Goal: Task Accomplishment & Management: Complete application form

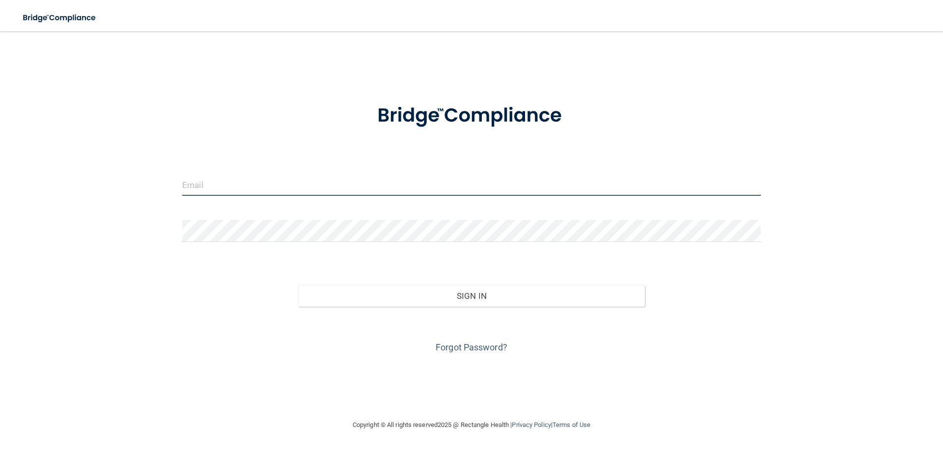
click at [224, 175] on input "email" at bounding box center [471, 185] width 578 height 22
type input "[EMAIL_ADDRESS][DOMAIN_NAME]"
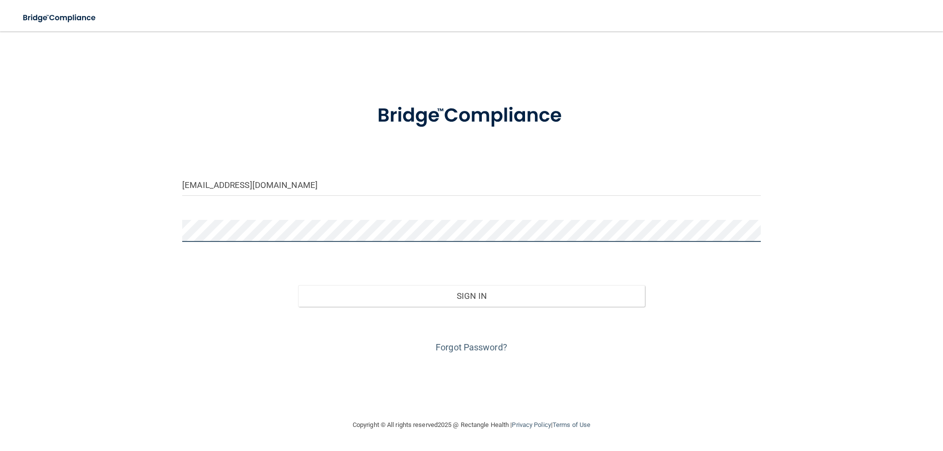
click at [298, 285] on button "Sign In" at bounding box center [471, 296] width 347 height 22
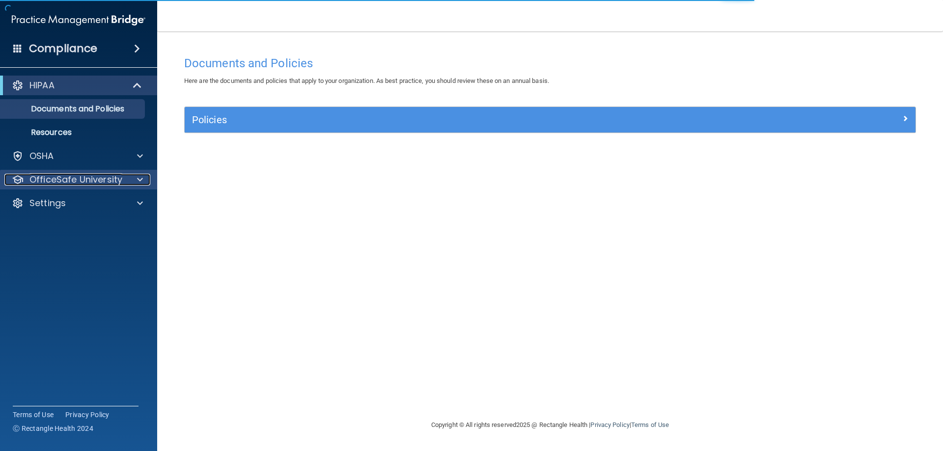
click at [126, 178] on div at bounding box center [138, 180] width 25 height 12
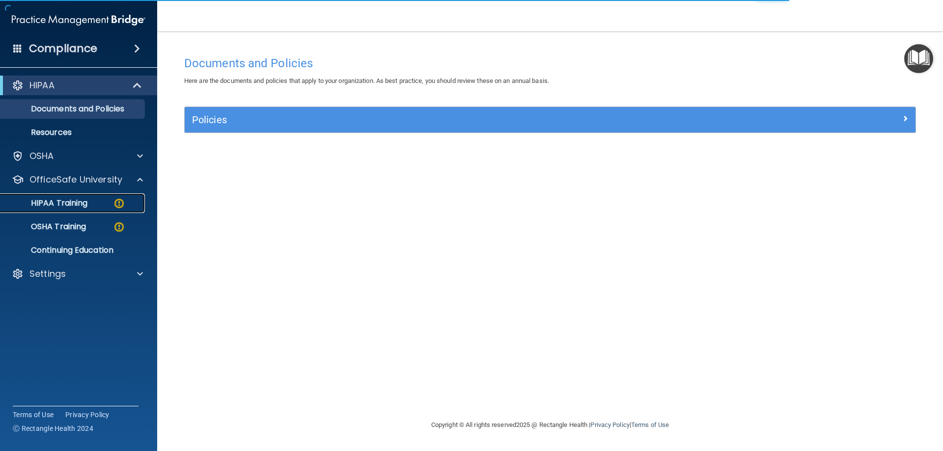
click at [120, 198] on img at bounding box center [119, 203] width 12 height 12
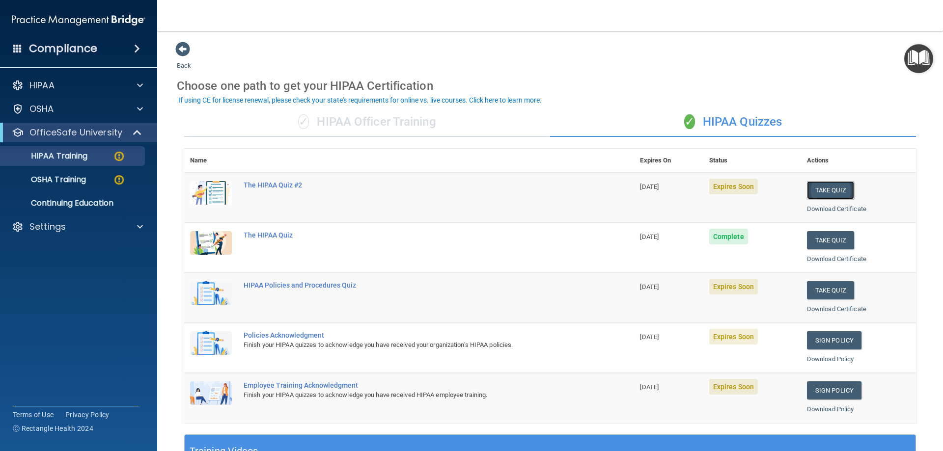
click at [813, 193] on button "Take Quiz" at bounding box center [830, 190] width 47 height 18
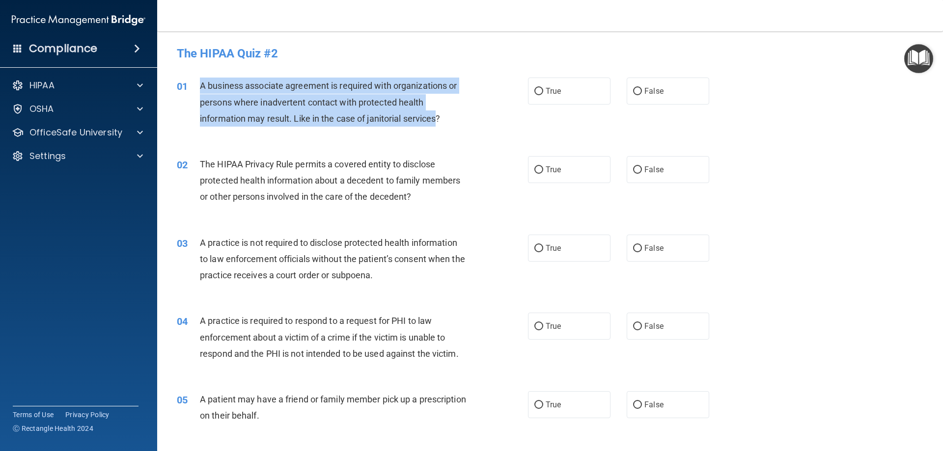
drag, startPoint x: 438, startPoint y: 118, endPoint x: 200, endPoint y: 86, distance: 240.3
click at [200, 86] on span "A business associate agreement is required with organizations or persons where …" at bounding box center [328, 102] width 257 height 43
copy span "A business associate agreement is required with organizations or persons where …"
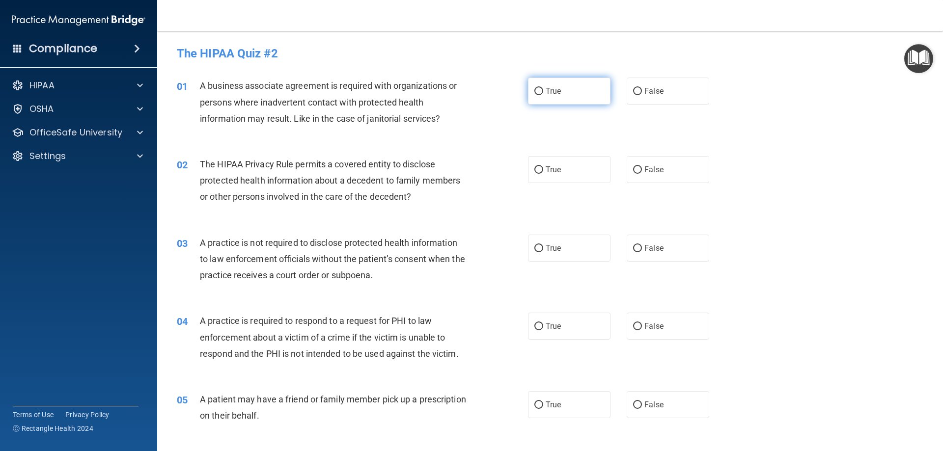
click at [545, 94] on span "True" at bounding box center [552, 90] width 15 height 9
click at [543, 94] on input "True" at bounding box center [538, 91] width 9 height 7
radio input "true"
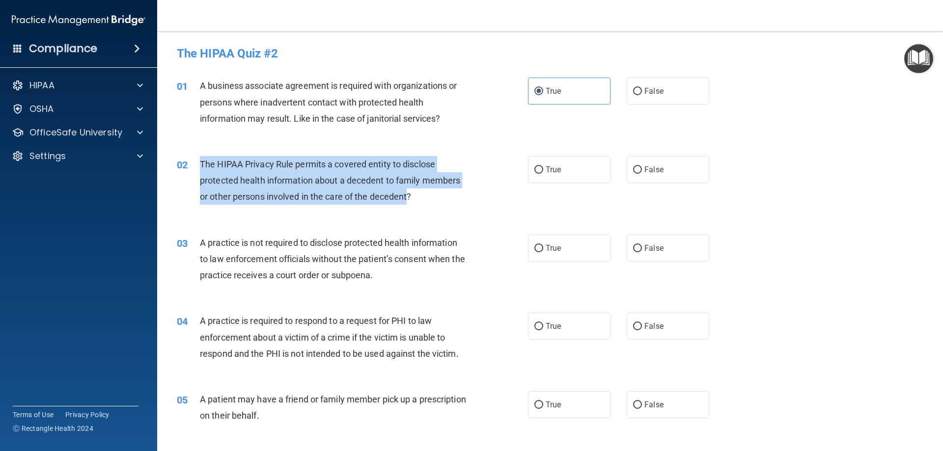
drag, startPoint x: 407, startPoint y: 197, endPoint x: 274, endPoint y: 165, distance: 137.4
click at [207, 161] on span "The HIPAA Privacy Rule permits a covered entity to disclose protected health in…" at bounding box center [330, 180] width 260 height 43
copy span "he HIPAA Privacy Rule permits a covered entity to disclose protected health inf…"
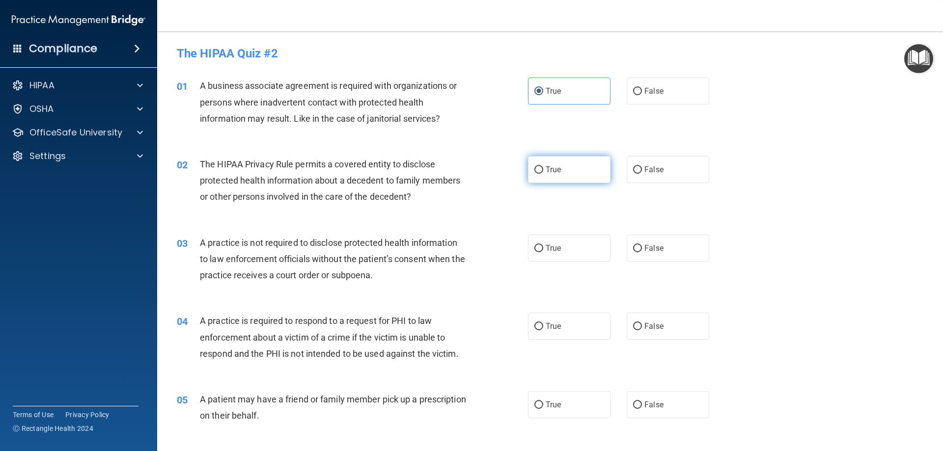
click at [564, 168] on label "True" at bounding box center [569, 169] width 82 height 27
click at [543, 168] on input "True" at bounding box center [538, 169] width 9 height 7
radio input "true"
click at [814, 230] on div "03 A practice is not required to disclose protected health information to law e…" at bounding box center [549, 261] width 761 height 79
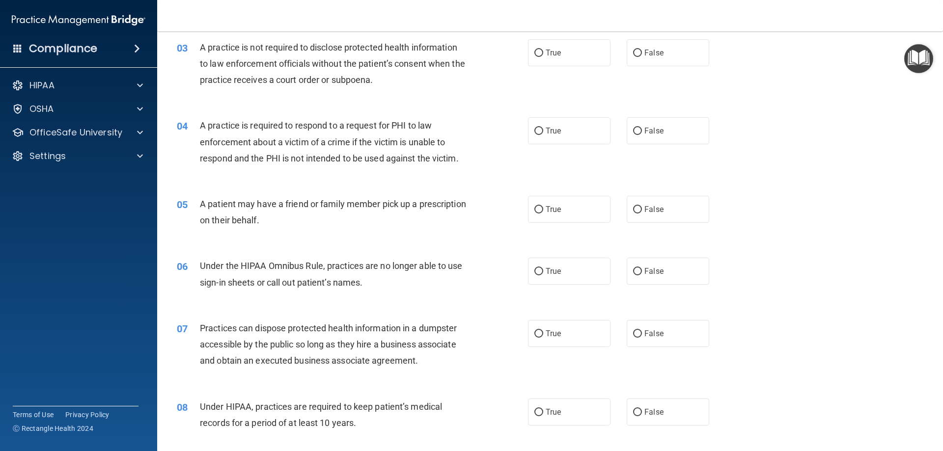
scroll to position [196, 0]
click at [549, 132] on span "True" at bounding box center [552, 129] width 15 height 9
click at [543, 132] on input "True" at bounding box center [538, 130] width 9 height 7
radio input "true"
click at [548, 203] on label "True" at bounding box center [569, 208] width 82 height 27
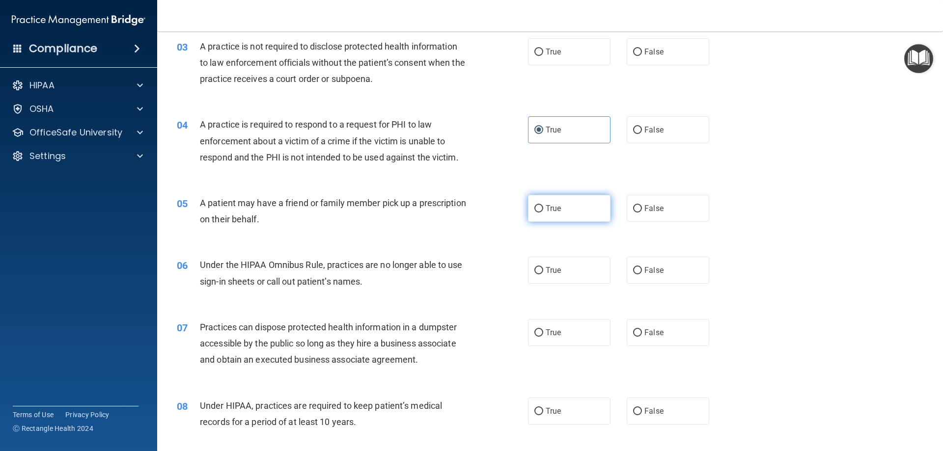
click at [543, 205] on input "True" at bounding box center [538, 208] width 9 height 7
radio input "true"
click at [646, 262] on label "False" at bounding box center [667, 270] width 82 height 27
click at [642, 267] on input "False" at bounding box center [637, 270] width 9 height 7
radio input "true"
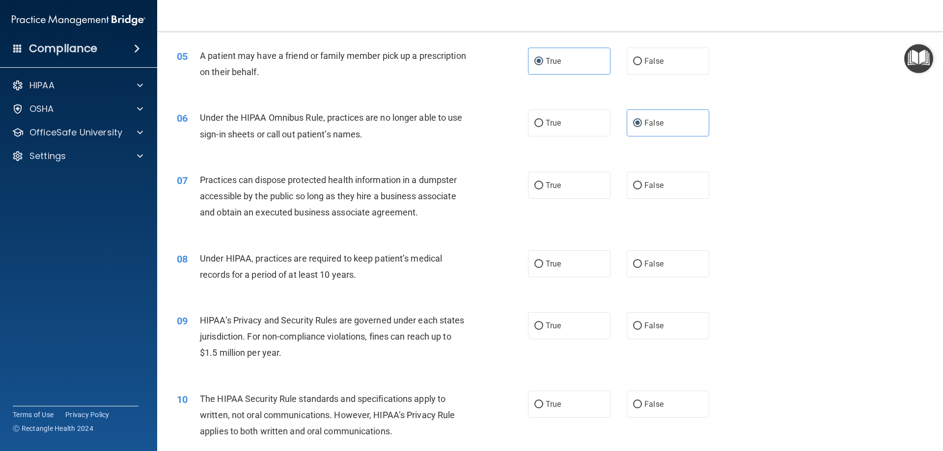
scroll to position [393, 0]
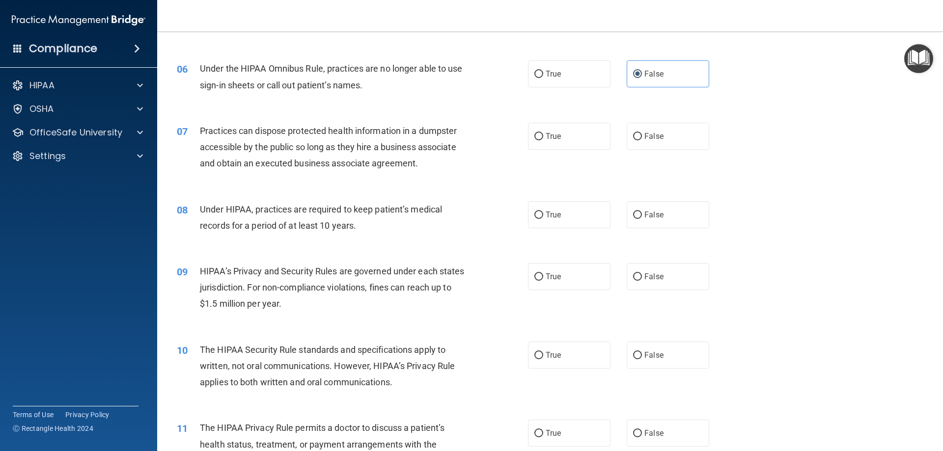
click at [688, 150] on div "07 Practices can dispose protected health information in a dumpster accessible …" at bounding box center [549, 149] width 761 height 79
click at [687, 147] on label "False" at bounding box center [667, 136] width 82 height 27
click at [642, 140] on input "False" at bounding box center [637, 136] width 9 height 7
radio input "true"
click at [661, 208] on label "False" at bounding box center [667, 214] width 82 height 27
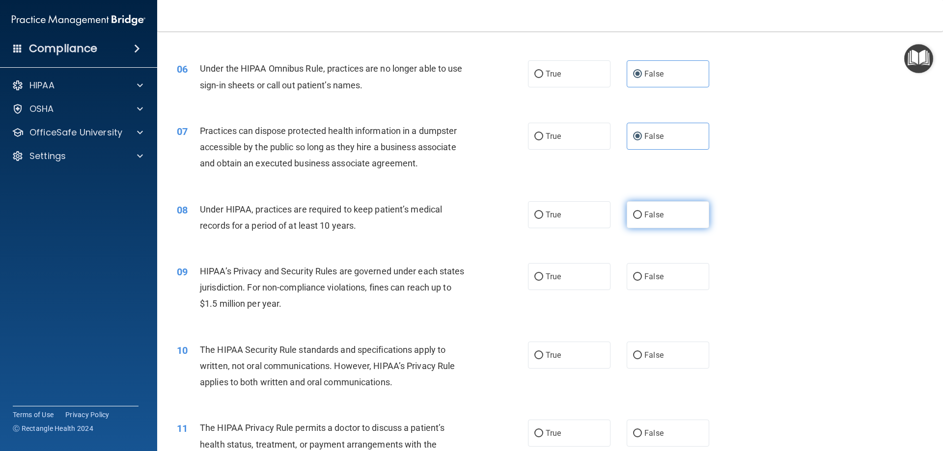
click at [642, 212] on input "False" at bounding box center [637, 215] width 9 height 7
radio input "true"
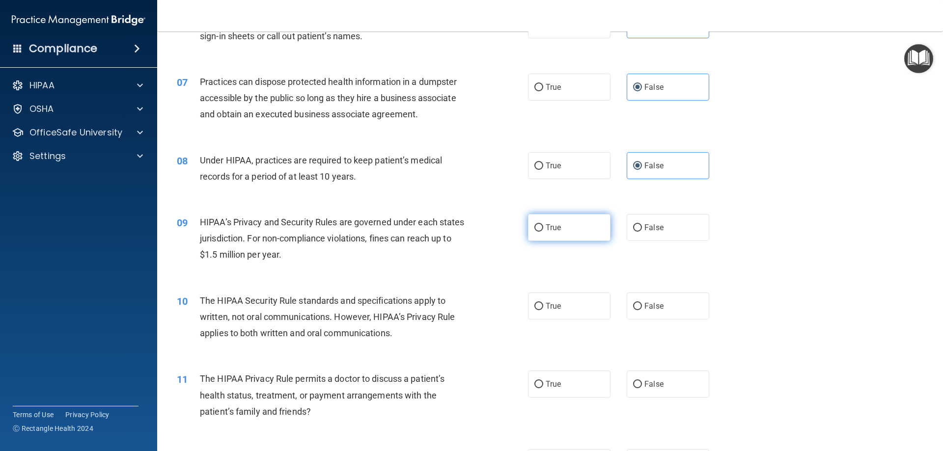
click at [573, 219] on label "True" at bounding box center [569, 227] width 82 height 27
click at [543, 224] on input "True" at bounding box center [538, 227] width 9 height 7
radio input "true"
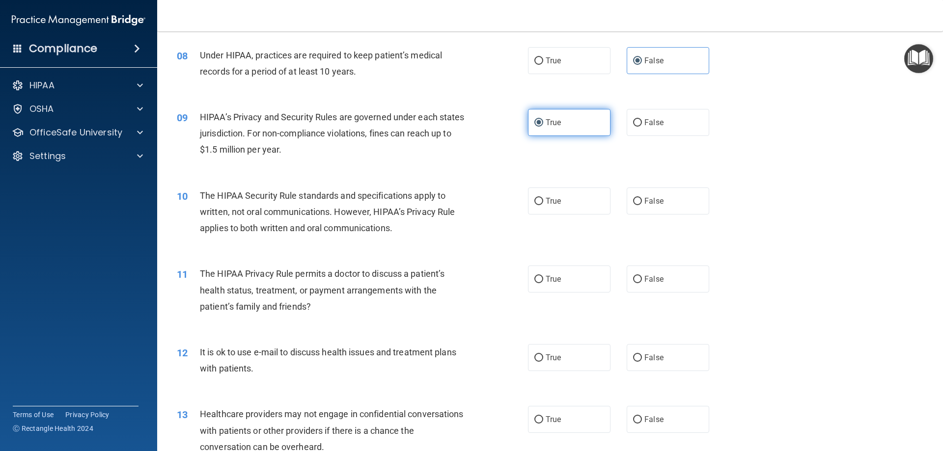
scroll to position [589, 0]
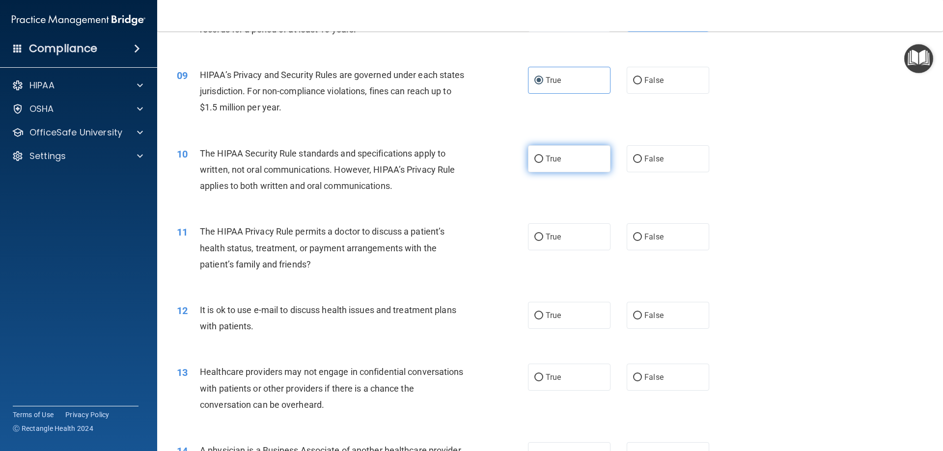
click at [559, 163] on label "True" at bounding box center [569, 158] width 82 height 27
click at [543, 163] on input "True" at bounding box center [538, 159] width 9 height 7
radio input "true"
click at [564, 241] on label "True" at bounding box center [569, 236] width 82 height 27
click at [543, 241] on input "True" at bounding box center [538, 237] width 9 height 7
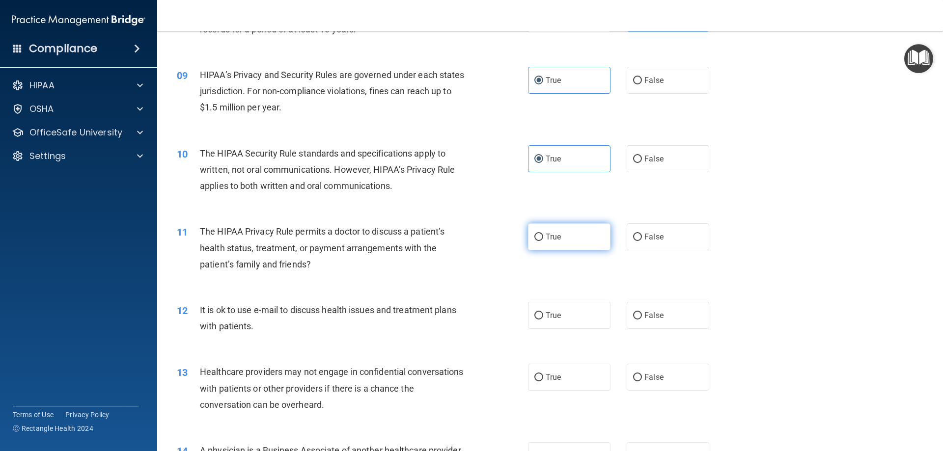
radio input "true"
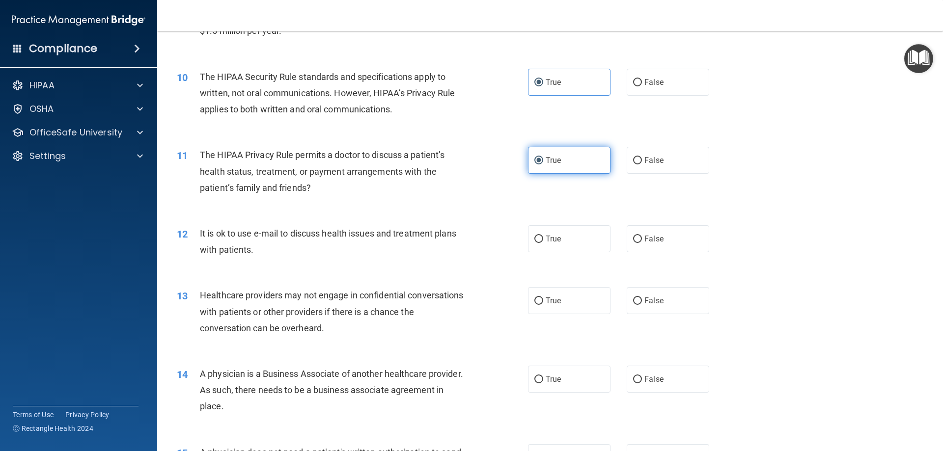
scroll to position [687, 0]
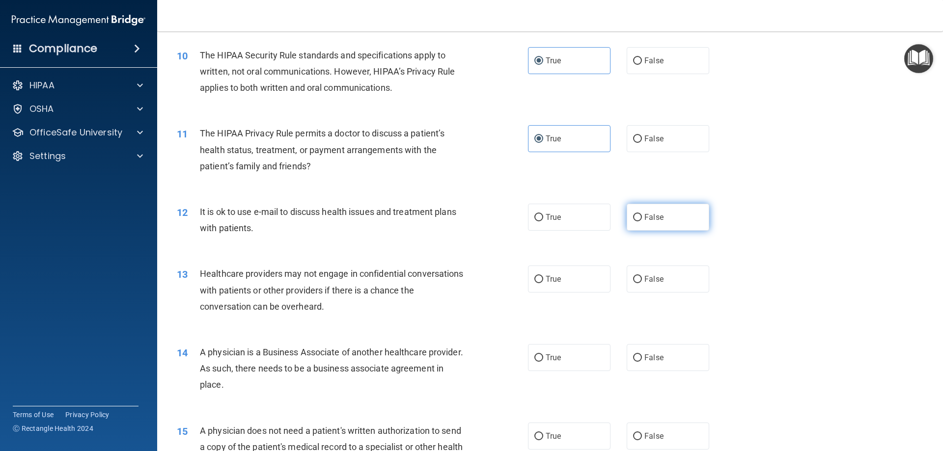
click at [650, 217] on span "False" at bounding box center [653, 217] width 19 height 9
click at [642, 217] on input "False" at bounding box center [637, 217] width 9 height 7
radio input "true"
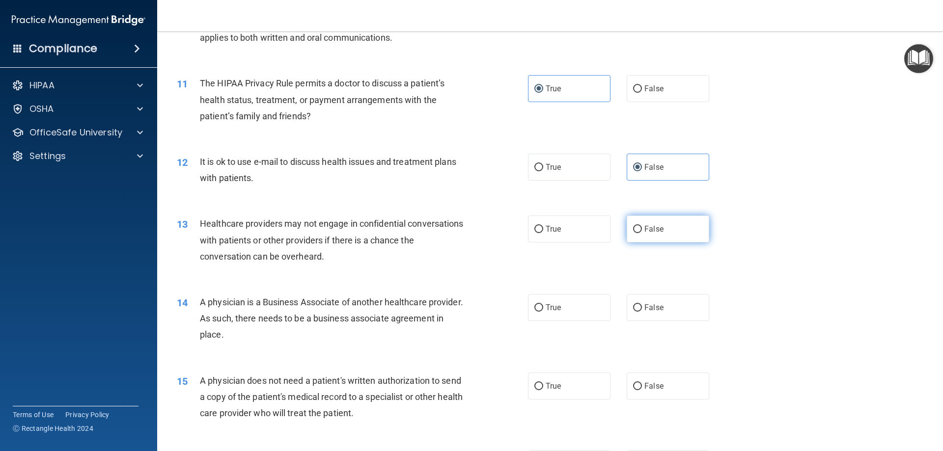
scroll to position [785, 0]
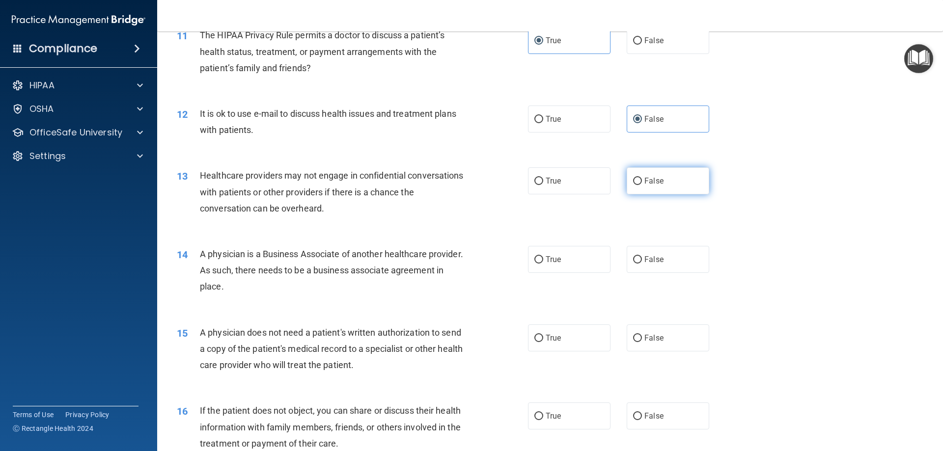
click at [650, 175] on label "False" at bounding box center [667, 180] width 82 height 27
click at [642, 178] on input "False" at bounding box center [637, 181] width 9 height 7
radio input "true"
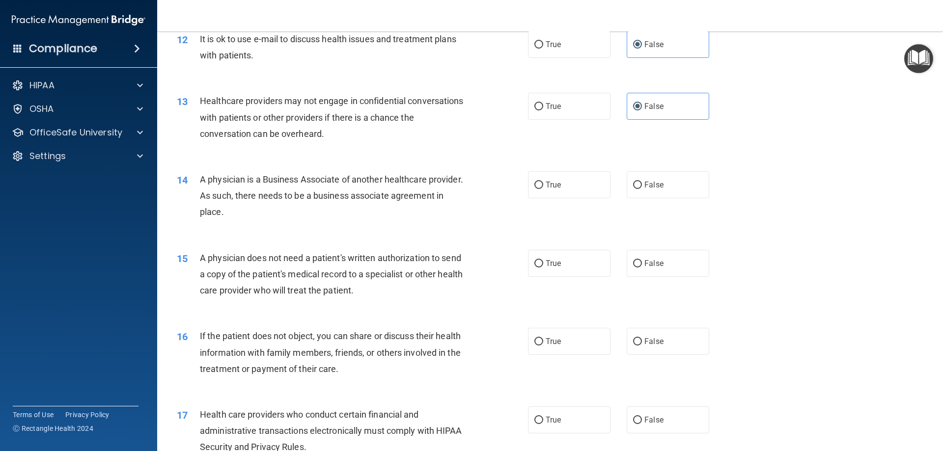
scroll to position [884, 0]
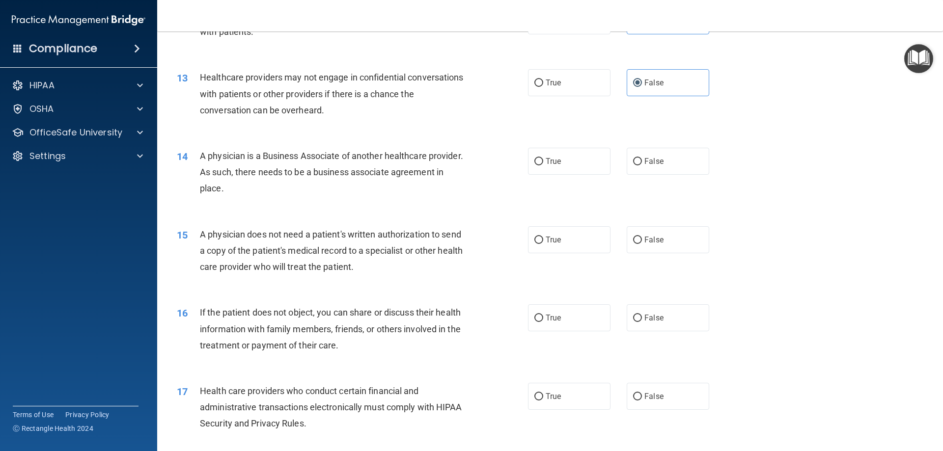
click at [621, 163] on div "True False" at bounding box center [627, 161] width 198 height 27
click at [633, 162] on input "False" at bounding box center [637, 161] width 9 height 7
radio input "true"
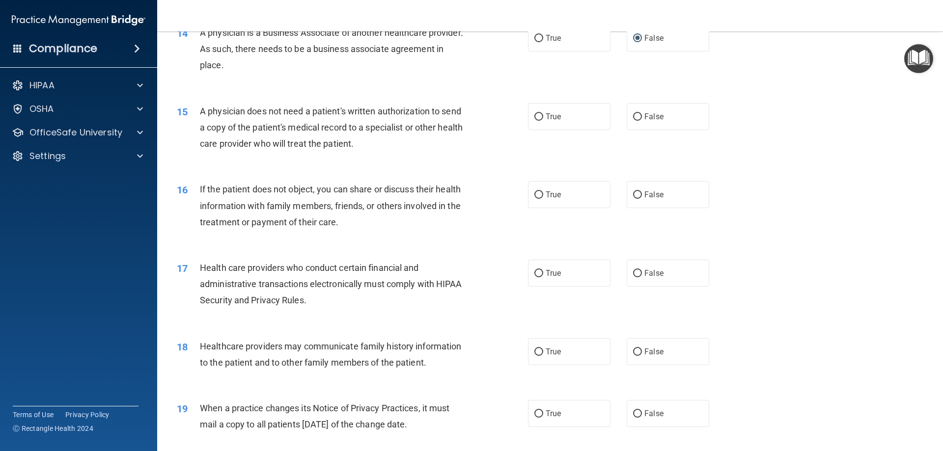
scroll to position [1031, 0]
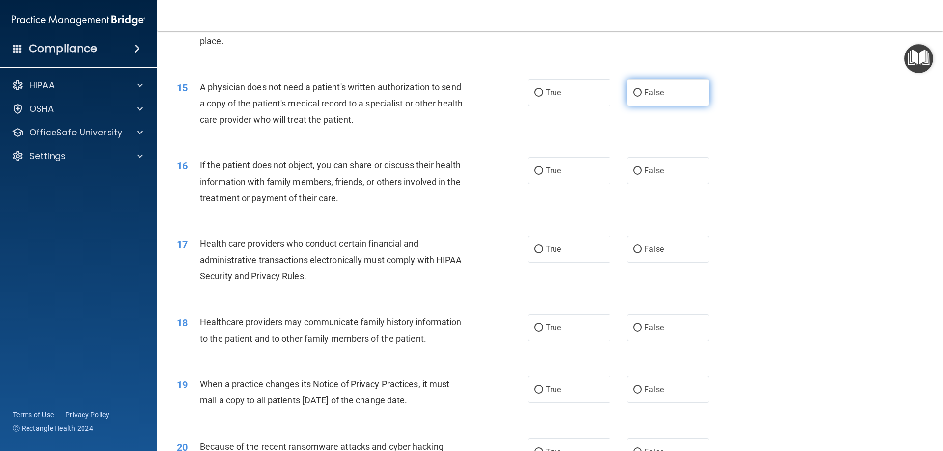
click at [628, 99] on label "False" at bounding box center [667, 92] width 82 height 27
click at [633, 97] on input "False" at bounding box center [637, 92] width 9 height 7
radio input "true"
click at [562, 173] on label "True" at bounding box center [569, 170] width 82 height 27
click at [543, 173] on input "True" at bounding box center [538, 170] width 9 height 7
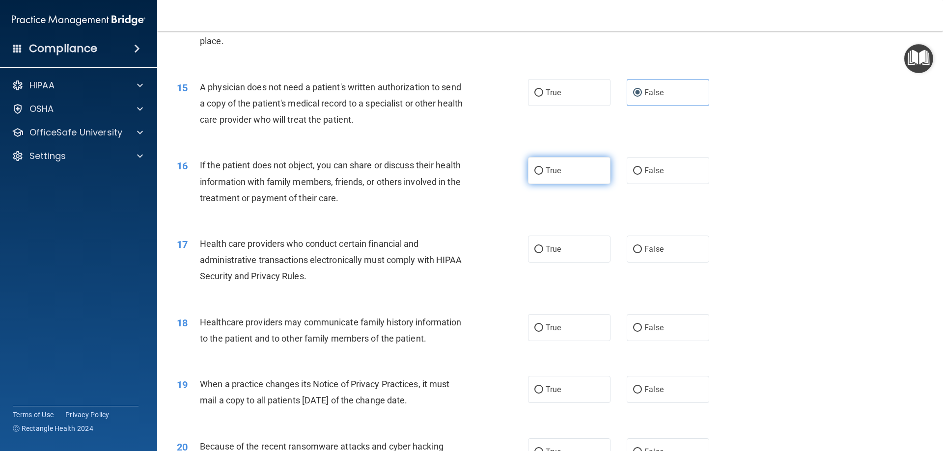
radio input "true"
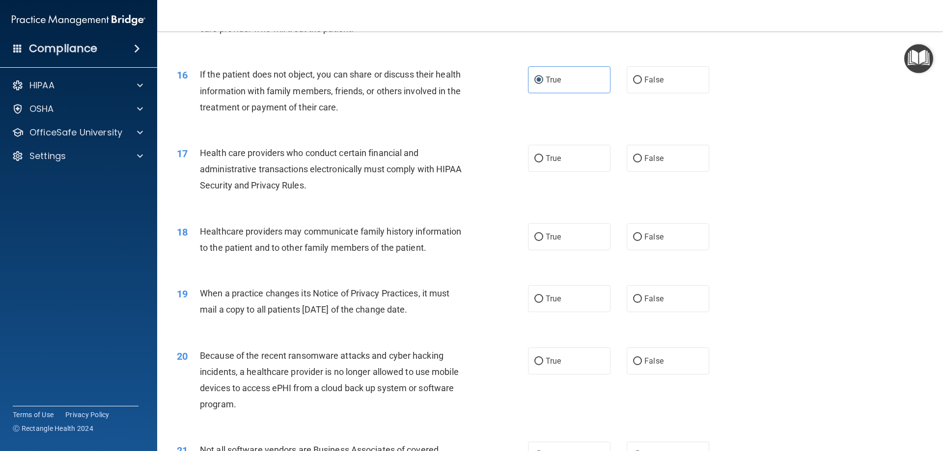
scroll to position [1129, 0]
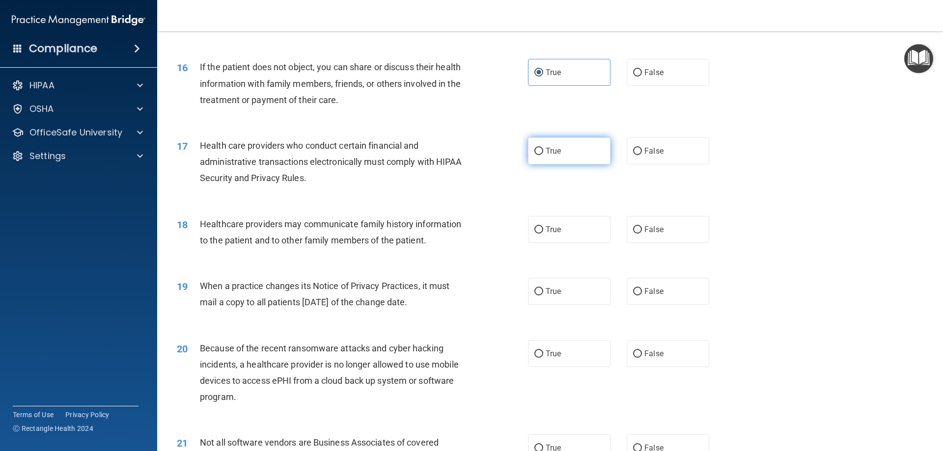
click at [562, 155] on label "True" at bounding box center [569, 150] width 82 height 27
click at [543, 155] on input "True" at bounding box center [538, 151] width 9 height 7
radio input "true"
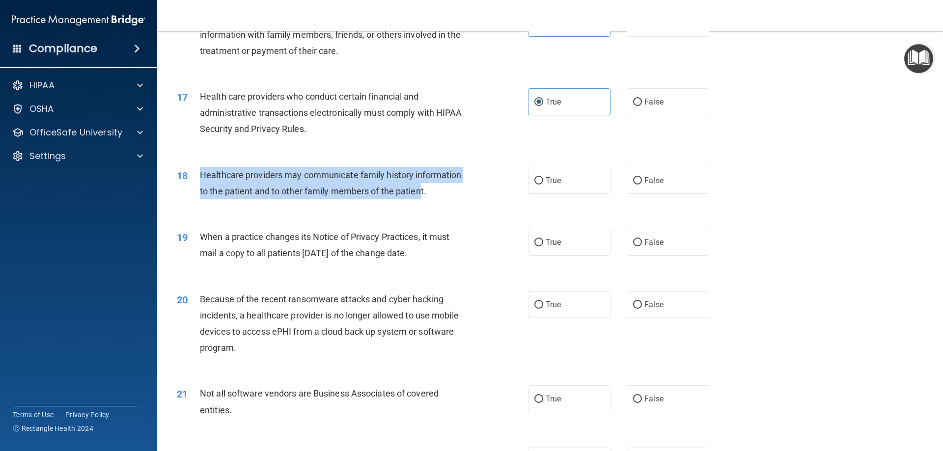
drag, startPoint x: 422, startPoint y: 193, endPoint x: 199, endPoint y: 177, distance: 223.5
click at [200, 177] on span "Healthcare providers may communicate family history information to the patient …" at bounding box center [330, 183] width 261 height 27
copy span "Healthcare providers may communicate family history information to the patient …"
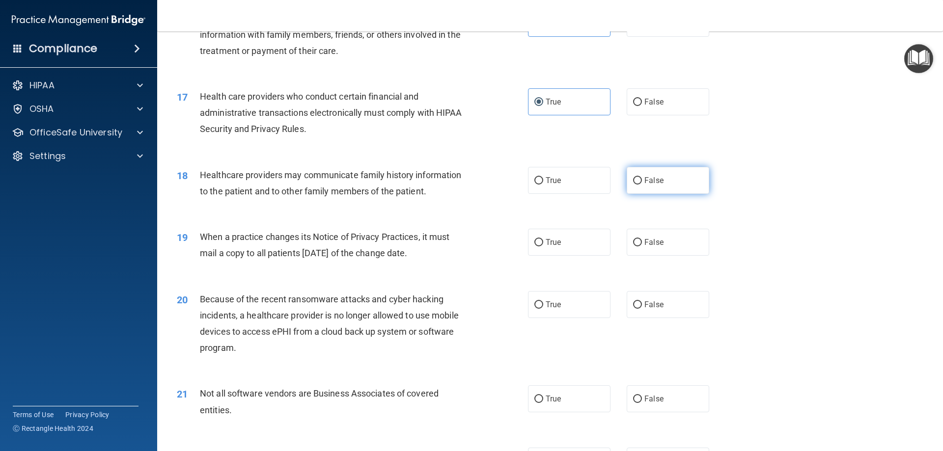
click at [646, 175] on label "False" at bounding box center [667, 180] width 82 height 27
click at [642, 177] on input "False" at bounding box center [637, 180] width 9 height 7
radio input "true"
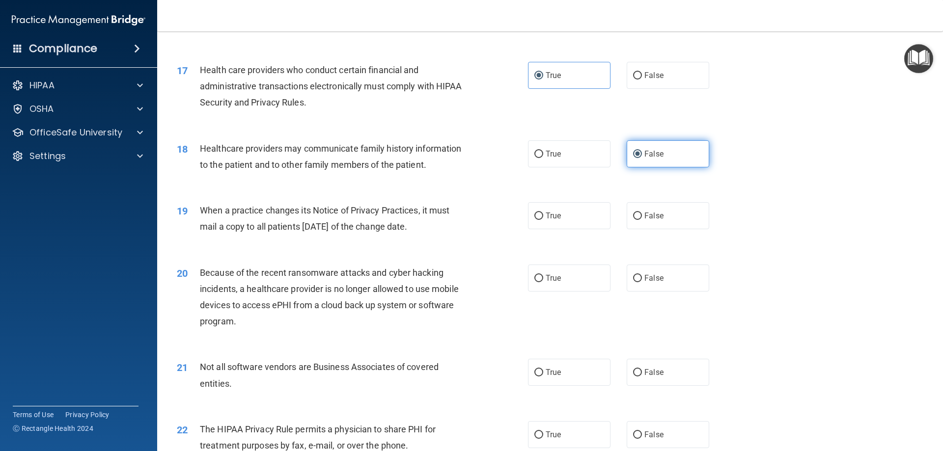
scroll to position [1276, 0]
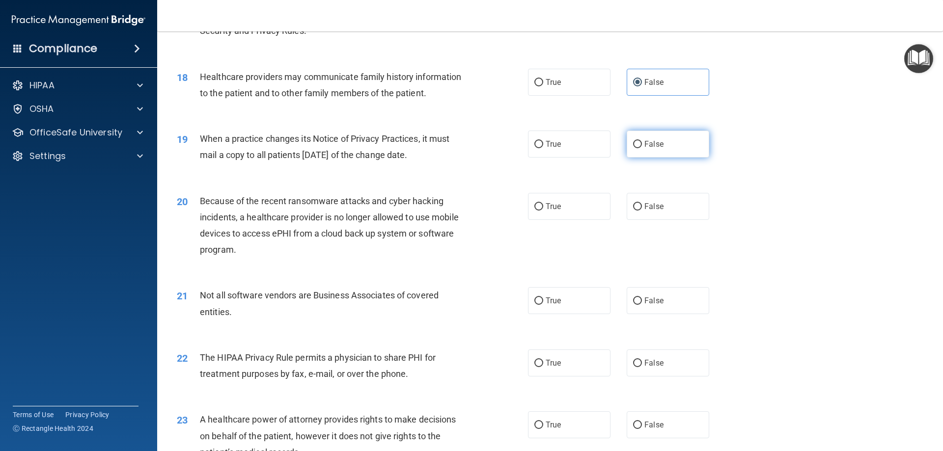
click at [656, 143] on span "False" at bounding box center [653, 143] width 19 height 9
click at [642, 143] on input "False" at bounding box center [637, 144] width 9 height 7
radio input "true"
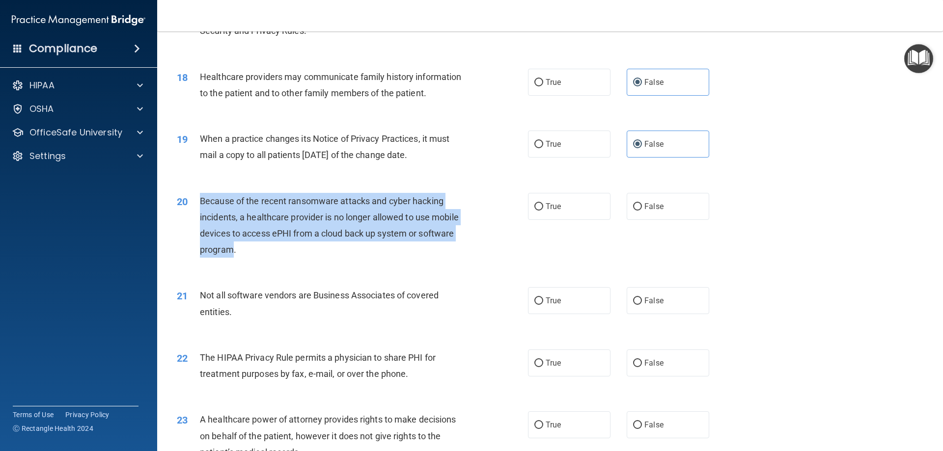
drag, startPoint x: 233, startPoint y: 249, endPoint x: 190, endPoint y: 195, distance: 68.5
click at [190, 195] on div "20 Because of the recent ransomware attacks and cyber hacking incidents, a heal…" at bounding box center [352, 228] width 380 height 70
copy div "Because of the recent ransomware attacks and cyber hacking incidents, a healthc…"
